Goal: Transaction & Acquisition: Book appointment/travel/reservation

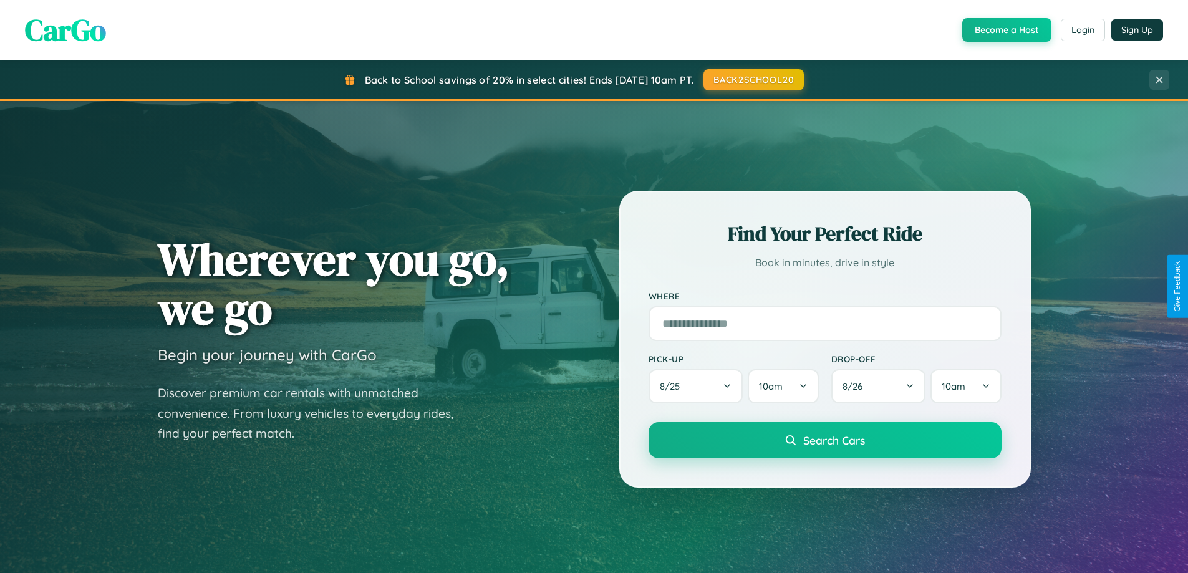
scroll to position [858, 0]
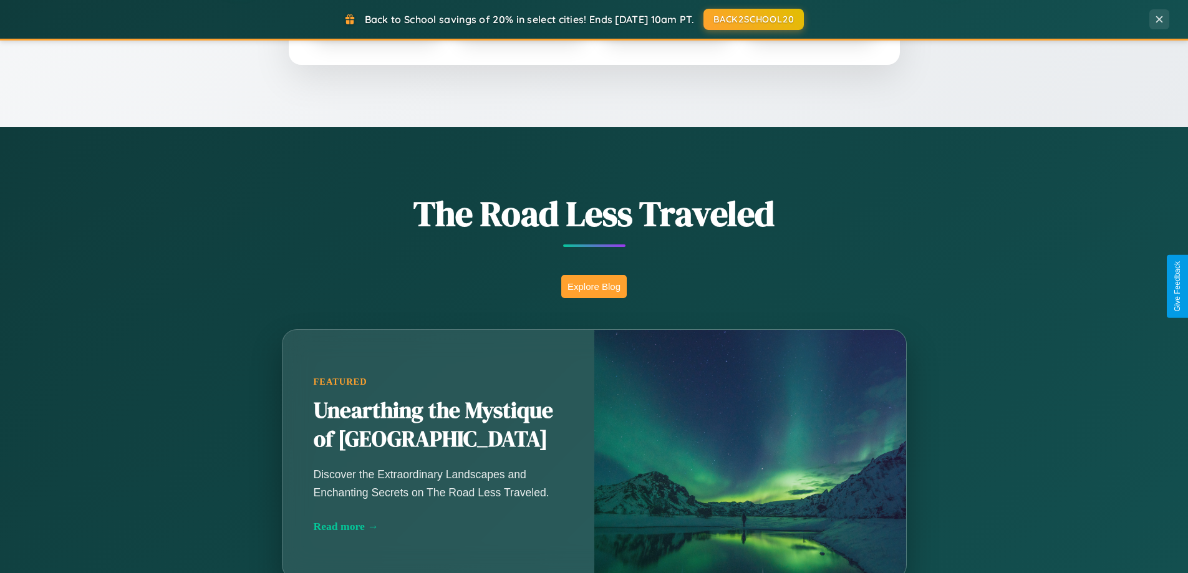
click at [594, 286] on button "Explore Blog" at bounding box center [593, 286] width 65 height 23
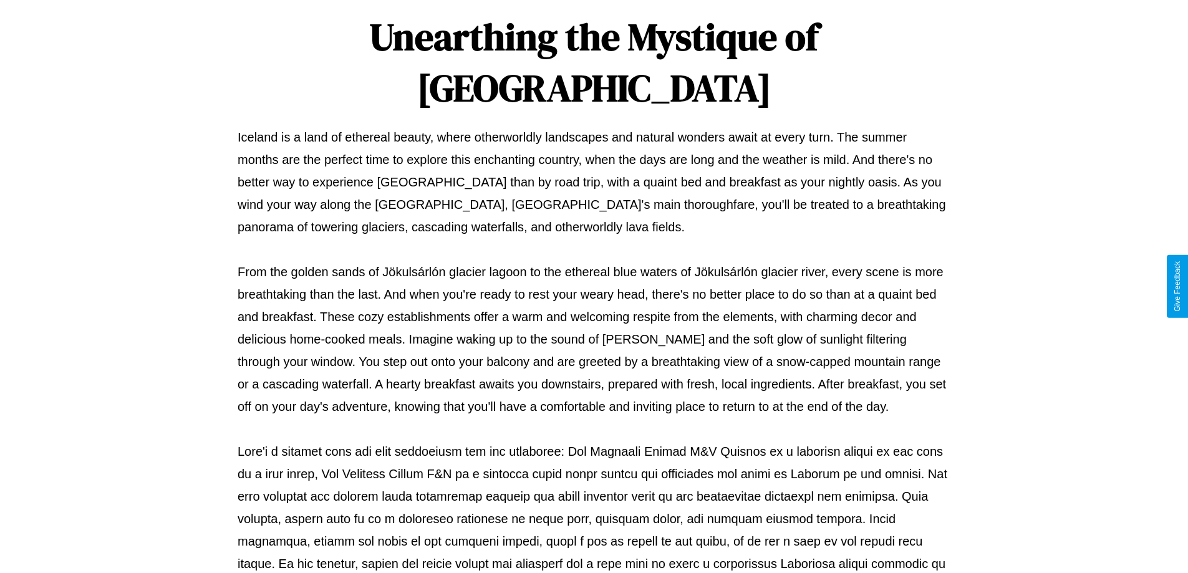
scroll to position [403, 0]
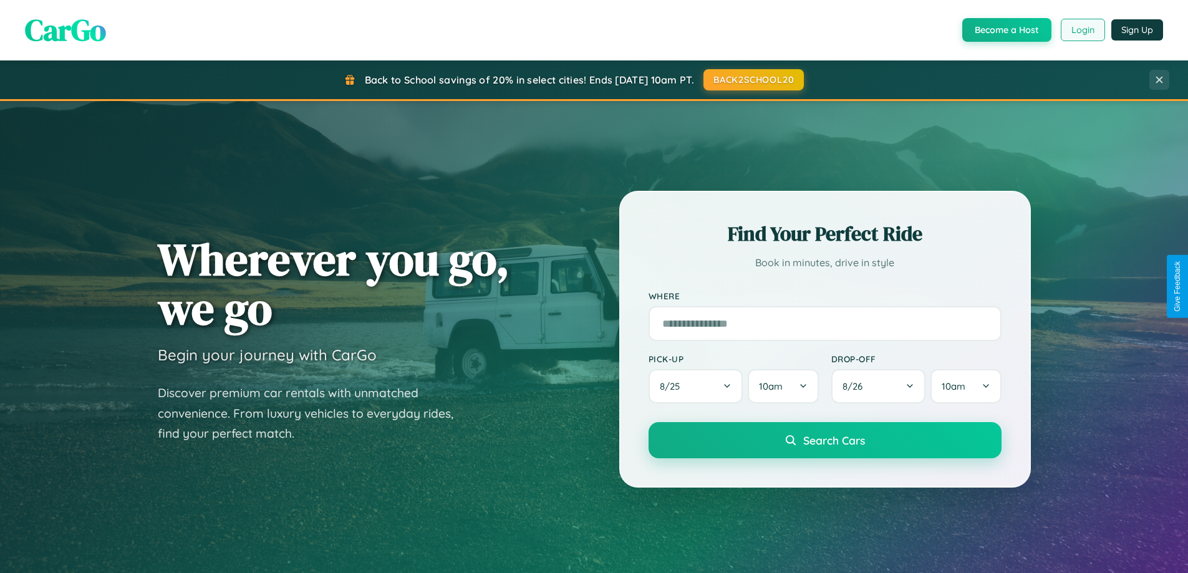
click at [1082, 30] on button "Login" at bounding box center [1083, 30] width 44 height 22
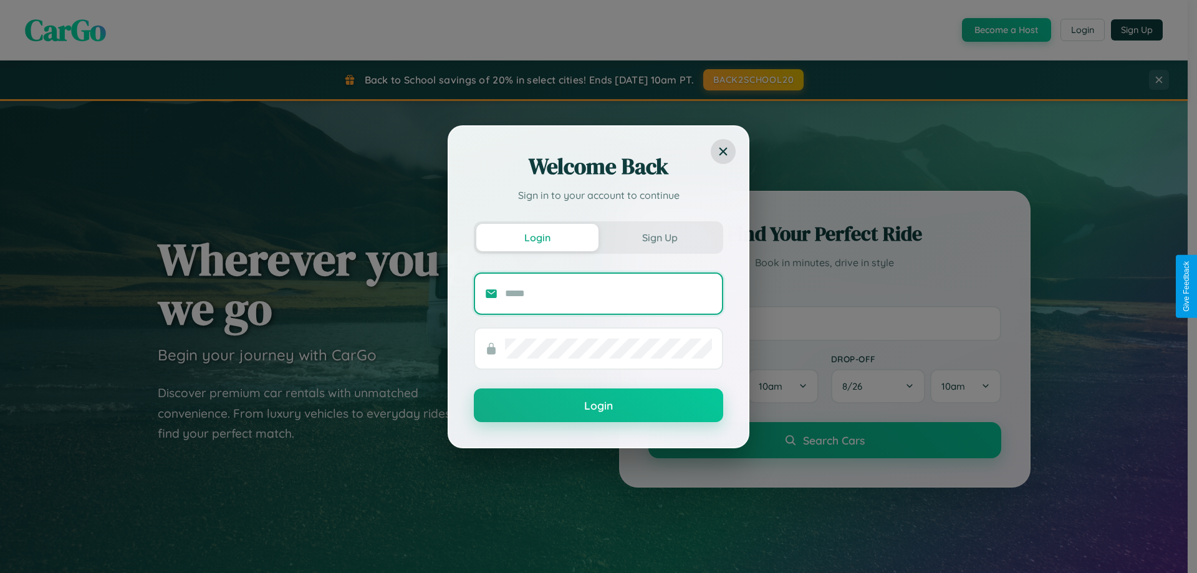
click at [609, 293] on input "text" at bounding box center [608, 294] width 207 height 20
type input "**********"
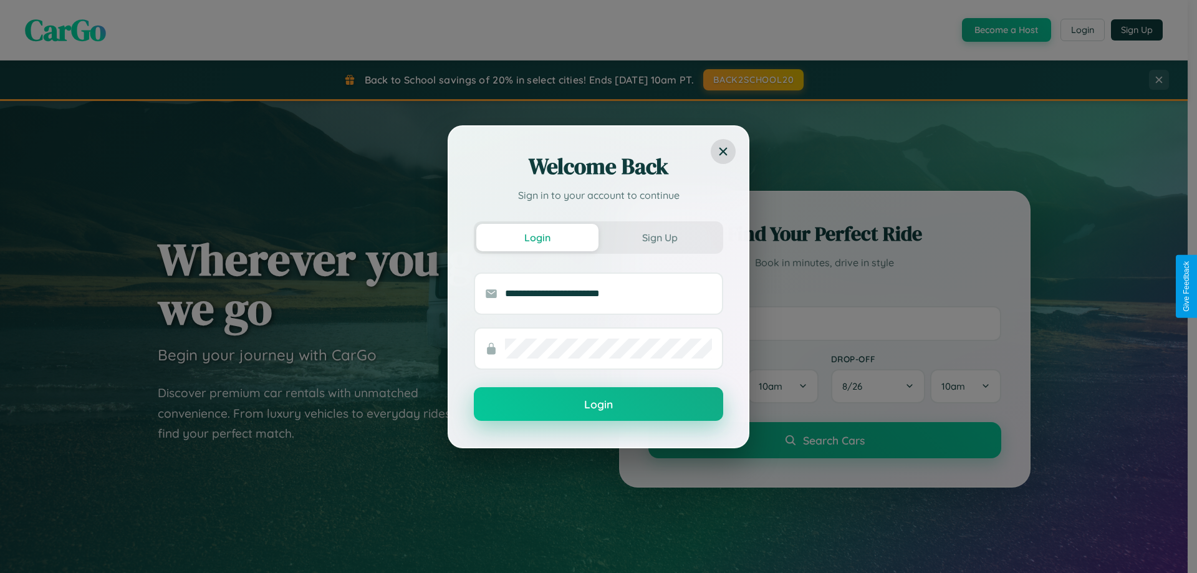
click at [599, 405] on button "Login" at bounding box center [598, 404] width 249 height 34
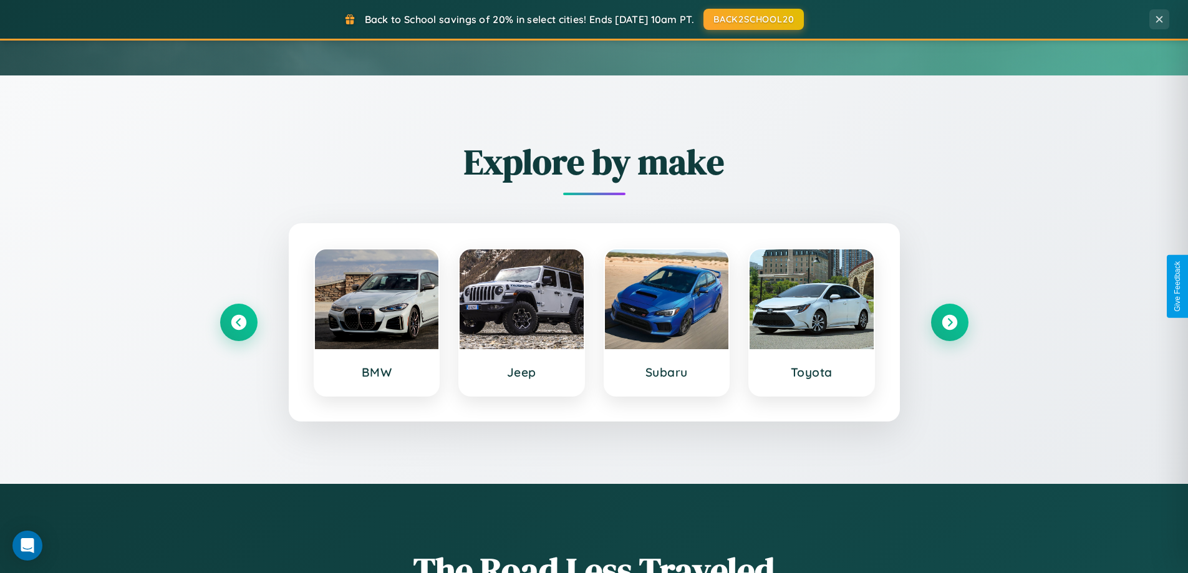
scroll to position [537, 0]
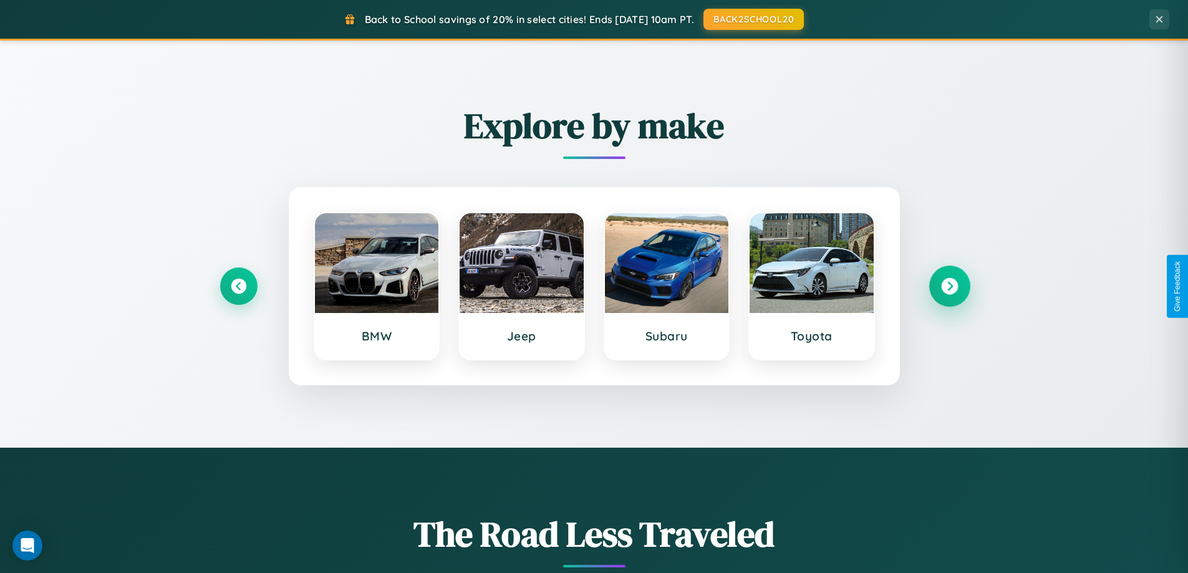
click at [949, 286] on icon at bounding box center [949, 286] width 17 height 17
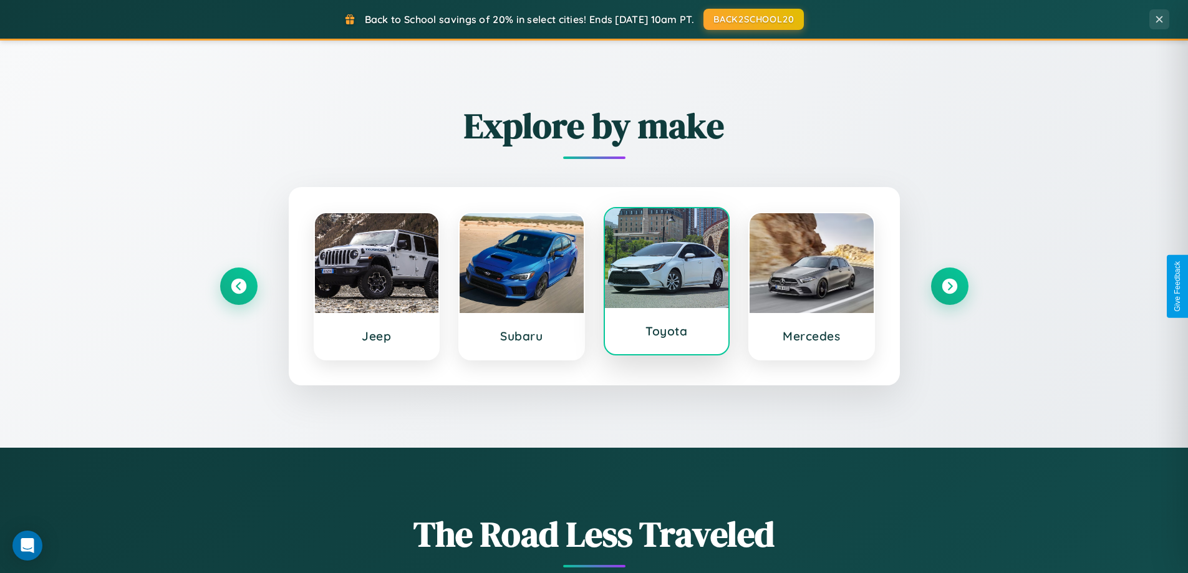
click at [666, 284] on div at bounding box center [667, 258] width 124 height 100
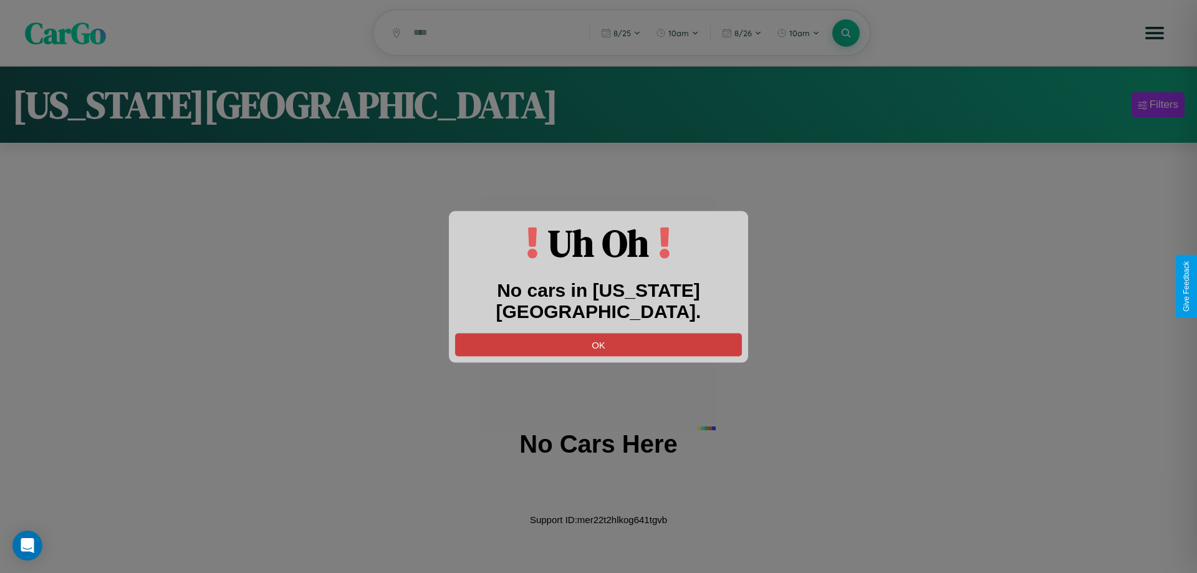
click at [599, 333] on button "OK" at bounding box center [598, 344] width 287 height 23
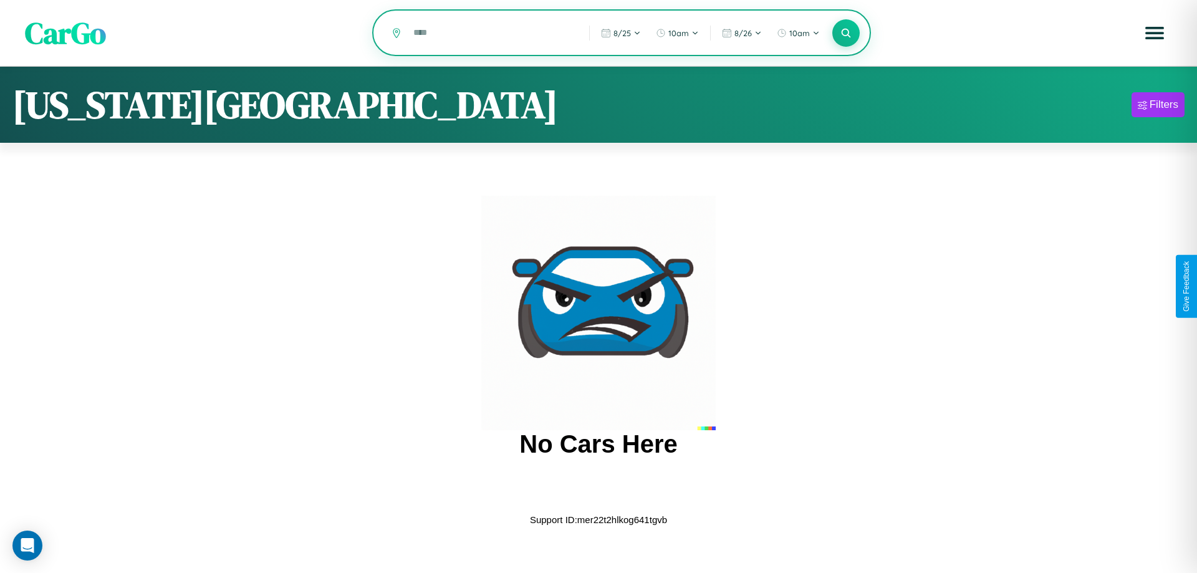
click at [492, 34] on input "text" at bounding box center [492, 33] width 170 height 22
type input "********"
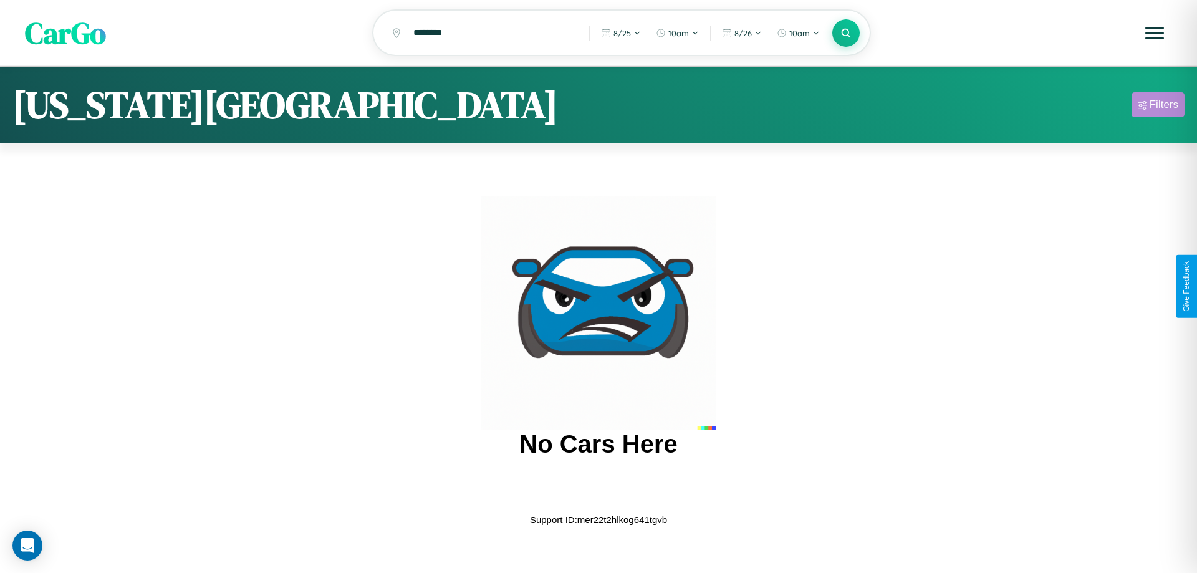
click at [1158, 107] on div "Filters" at bounding box center [1164, 105] width 29 height 12
